Goal: Feedback & Contribution: Submit feedback/report problem

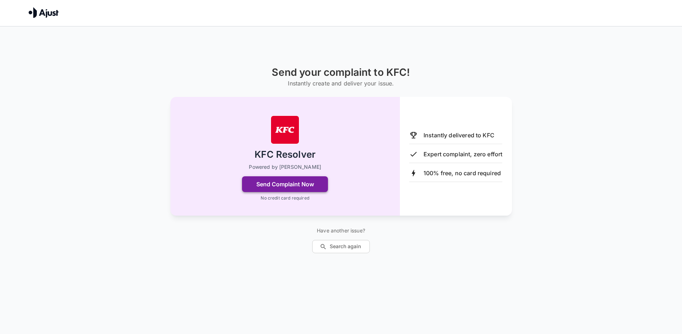
click at [300, 182] on button "Send Complaint Now" at bounding box center [285, 184] width 86 height 16
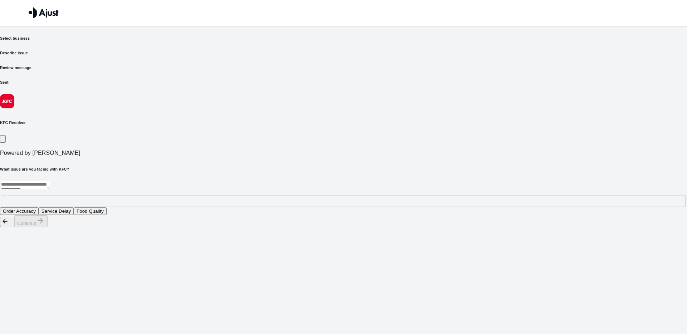
click at [253, 181] on div "* ​" at bounding box center [343, 194] width 687 height 26
click at [107, 208] on button "Food Quality" at bounding box center [90, 212] width 33 height 8
click at [45, 225] on icon "button" at bounding box center [40, 220] width 9 height 9
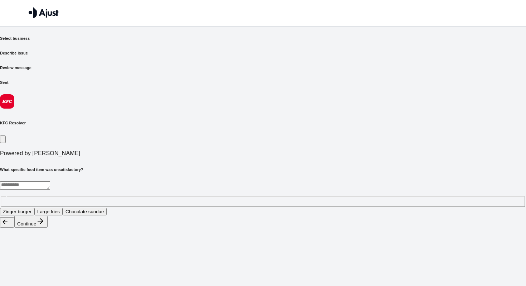
click at [50, 181] on textarea at bounding box center [25, 185] width 50 height 8
click at [34, 208] on button "Zinger burger" at bounding box center [17, 212] width 34 height 8
click at [48, 227] on button "Continue" at bounding box center [30, 221] width 33 height 12
click at [235, 181] on textarea at bounding box center [149, 185] width 299 height 8
type textarea "******"
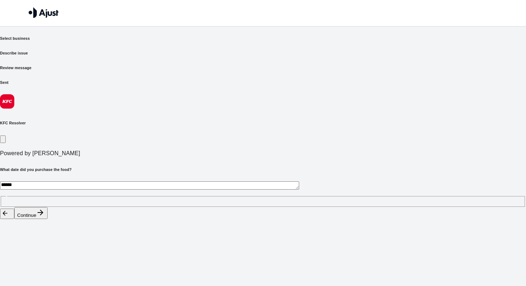
click at [48, 219] on button "Continue" at bounding box center [30, 213] width 33 height 12
click at [202, 181] on div "****** * ​" at bounding box center [263, 194] width 526 height 26
click at [137, 208] on button "Apology and compensation" at bounding box center [105, 212] width 63 height 8
click at [48, 227] on button "Continue" at bounding box center [30, 221] width 33 height 12
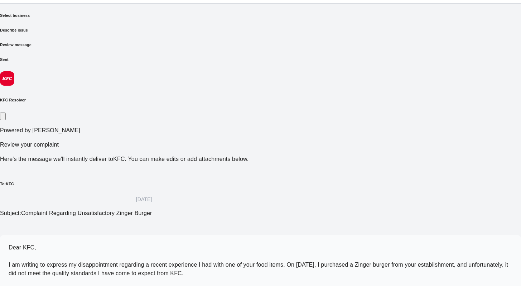
scroll to position [24, 0]
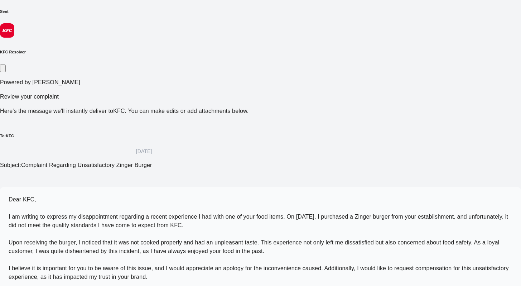
scroll to position [79, 0]
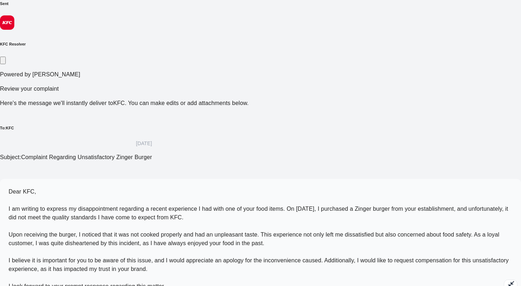
scroll to position [84, 0]
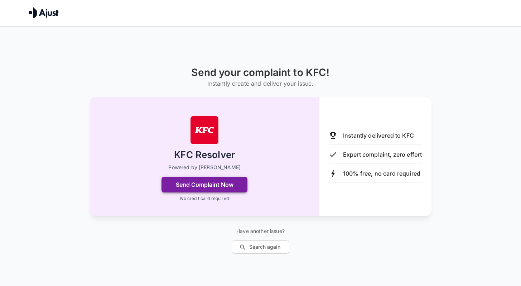
click at [223, 178] on button "Send Complaint Now" at bounding box center [204, 184] width 86 height 16
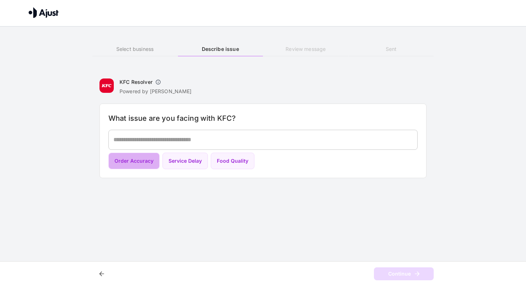
click at [156, 165] on button "Order Accuracy" at bounding box center [133, 160] width 51 height 17
type textarea "**********"
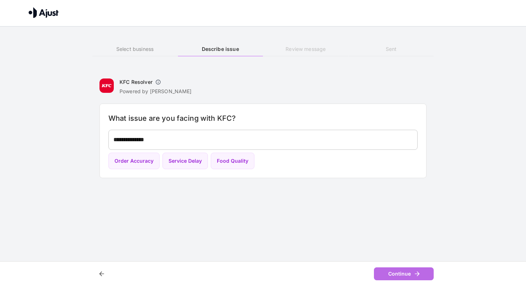
click at [402, 272] on button "Continue" at bounding box center [404, 273] width 60 height 13
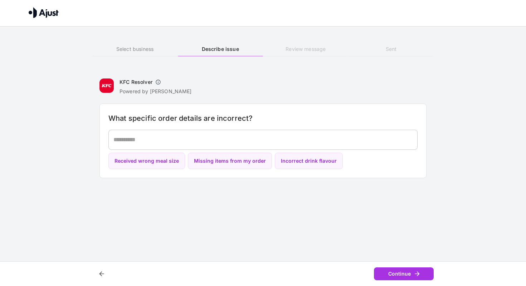
click at [182, 134] on div "* ​" at bounding box center [262, 140] width 309 height 20
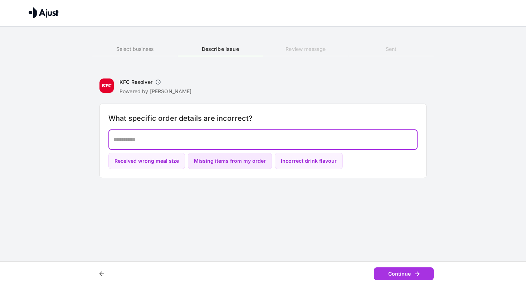
click at [229, 162] on button "Missing items from my order" at bounding box center [230, 160] width 84 height 17
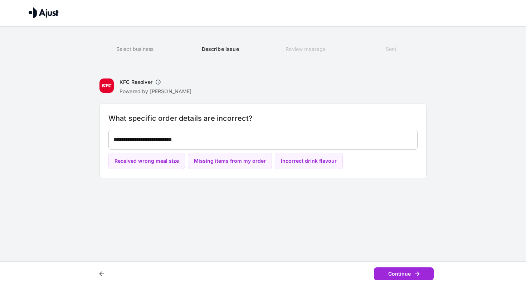
click at [414, 270] on icon "button" at bounding box center [417, 273] width 7 height 7
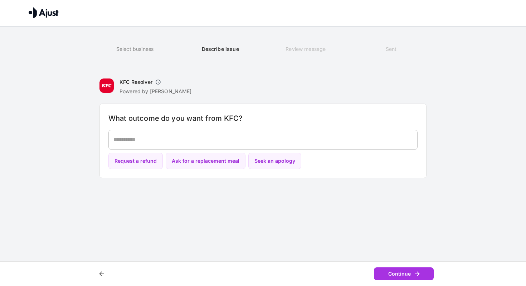
click at [177, 144] on div "* ​" at bounding box center [262, 140] width 309 height 20
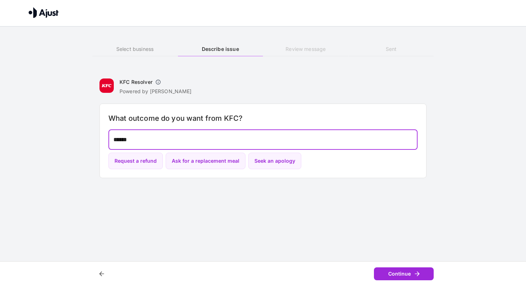
type textarea "******"
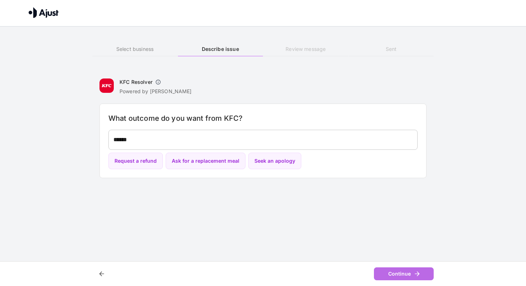
click at [400, 277] on button "Continue" at bounding box center [404, 273] width 60 height 13
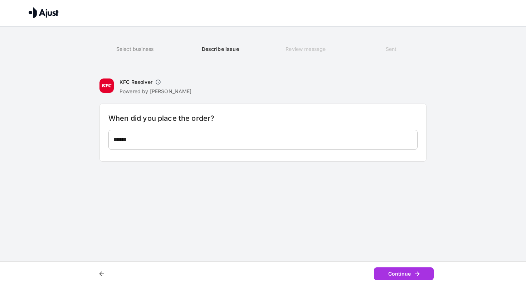
click at [245, 142] on textarea "******" at bounding box center [262, 139] width 299 height 8
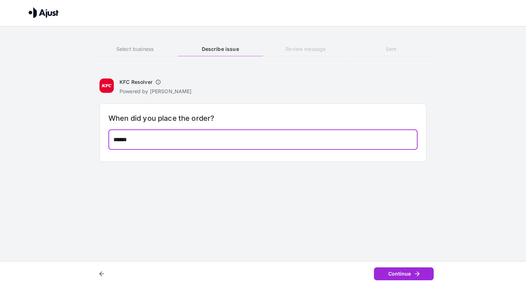
type textarea "******"
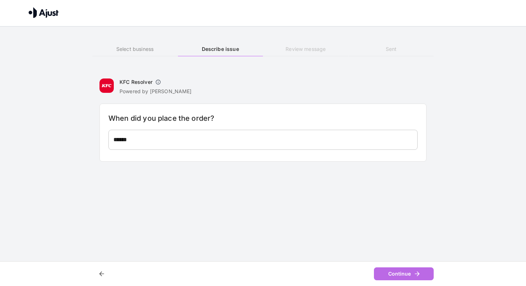
click at [398, 276] on button "Continue" at bounding box center [404, 273] width 60 height 13
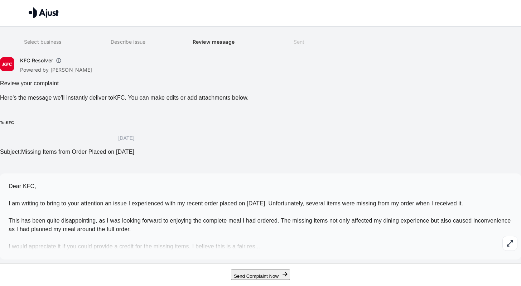
scroll to position [42, 0]
click at [505, 239] on icon "button" at bounding box center [509, 243] width 9 height 9
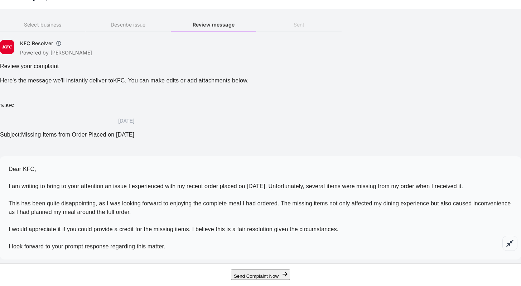
scroll to position [67, 0]
